Goal: Check status: Check status

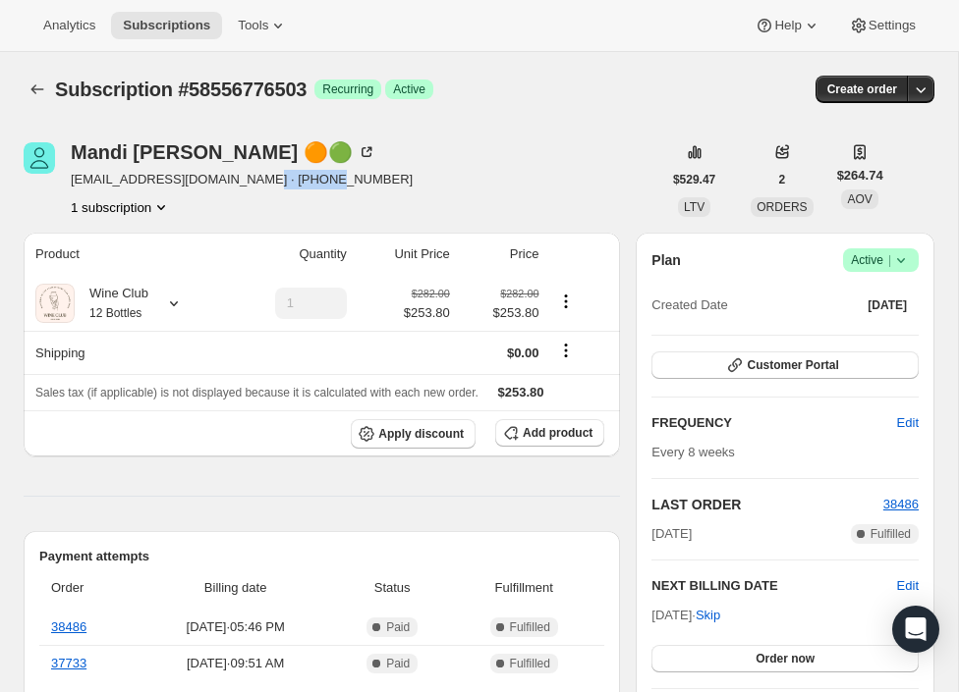
drag, startPoint x: 248, startPoint y: 180, endPoint x: 356, endPoint y: 179, distance: 108.0
click at [356, 179] on div "[PERSON_NAME] 🟠🟢 [EMAIL_ADDRESS][DOMAIN_NAME] · [PHONE_NUMBER] 1 subscription" at bounding box center [342, 179] width 637 height 75
copy span "9702318271"
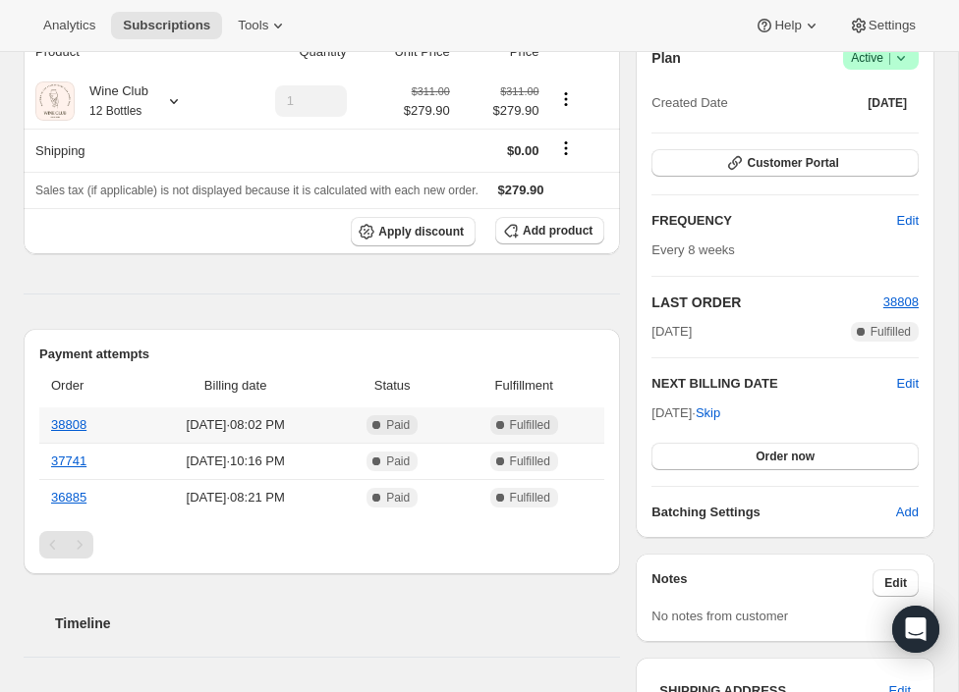
scroll to position [204, 0]
